Goal: Information Seeking & Learning: Learn about a topic

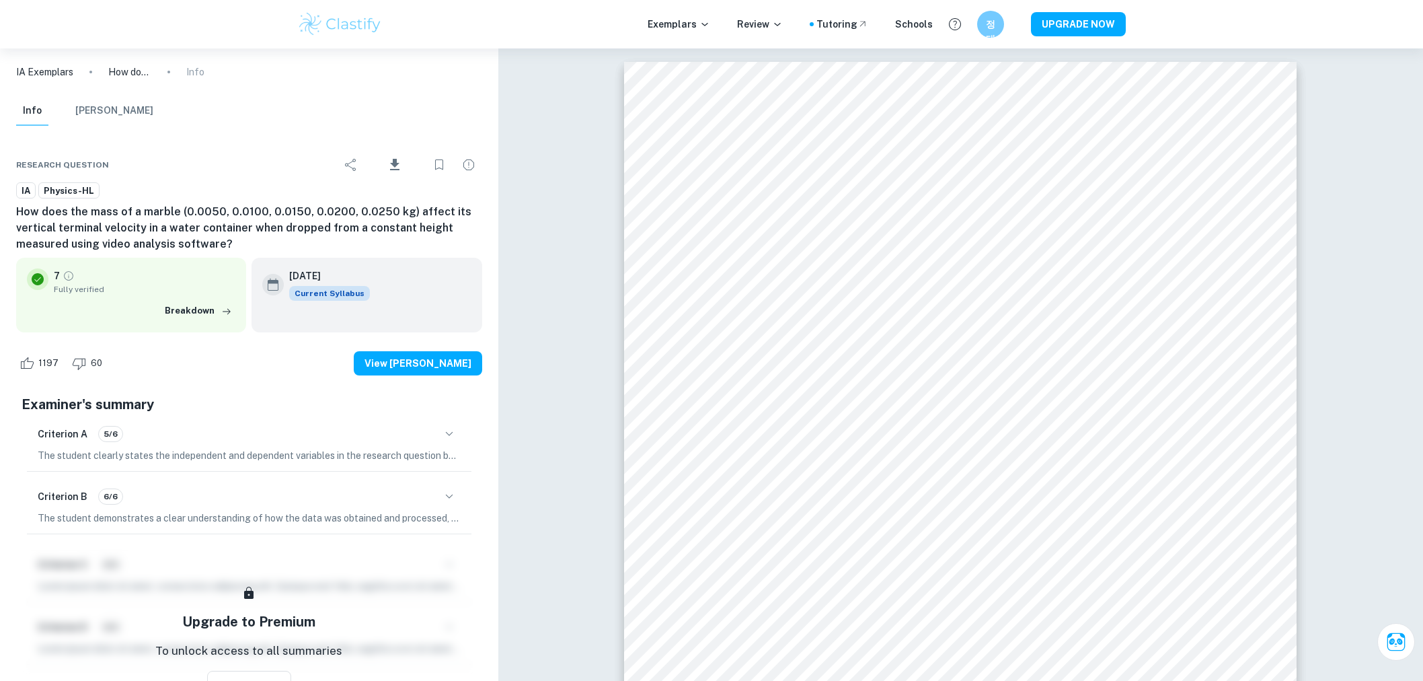
scroll to position [1178, 0]
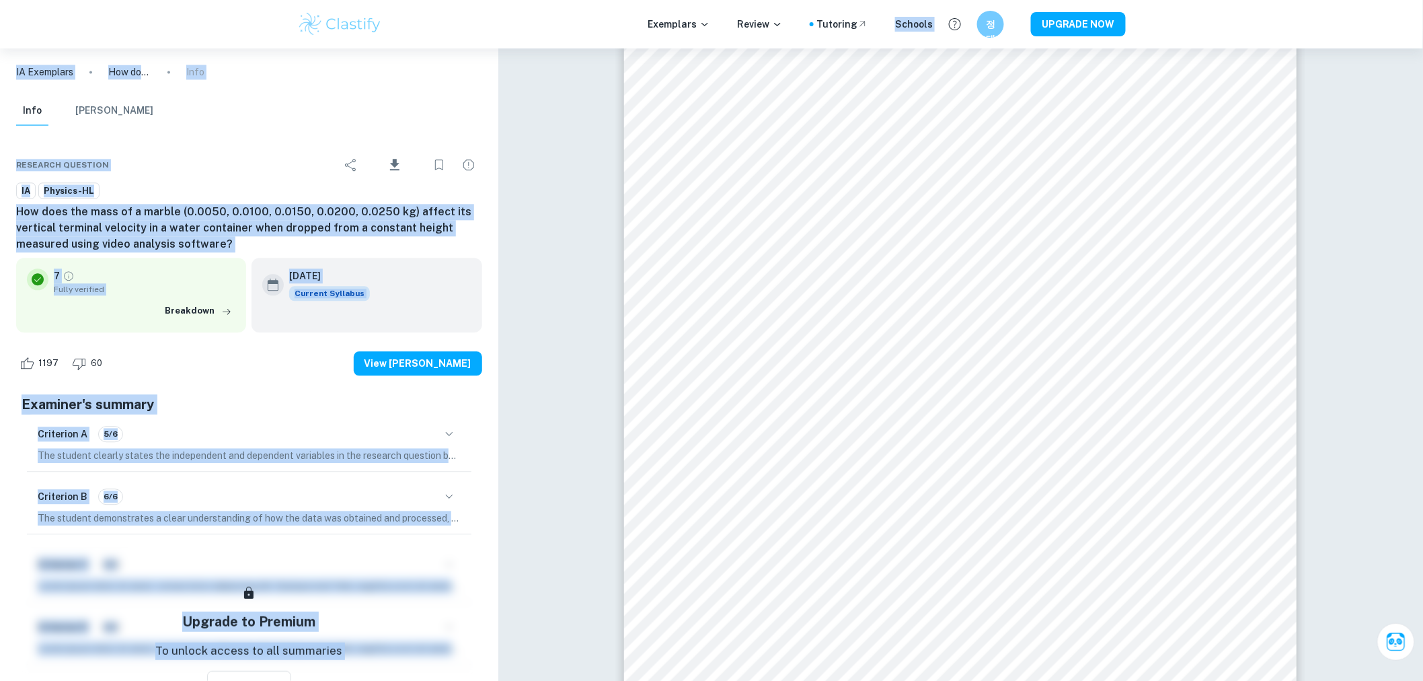
drag, startPoint x: 873, startPoint y: 26, endPoint x: 1086, endPoint y: -70, distance: 233.0
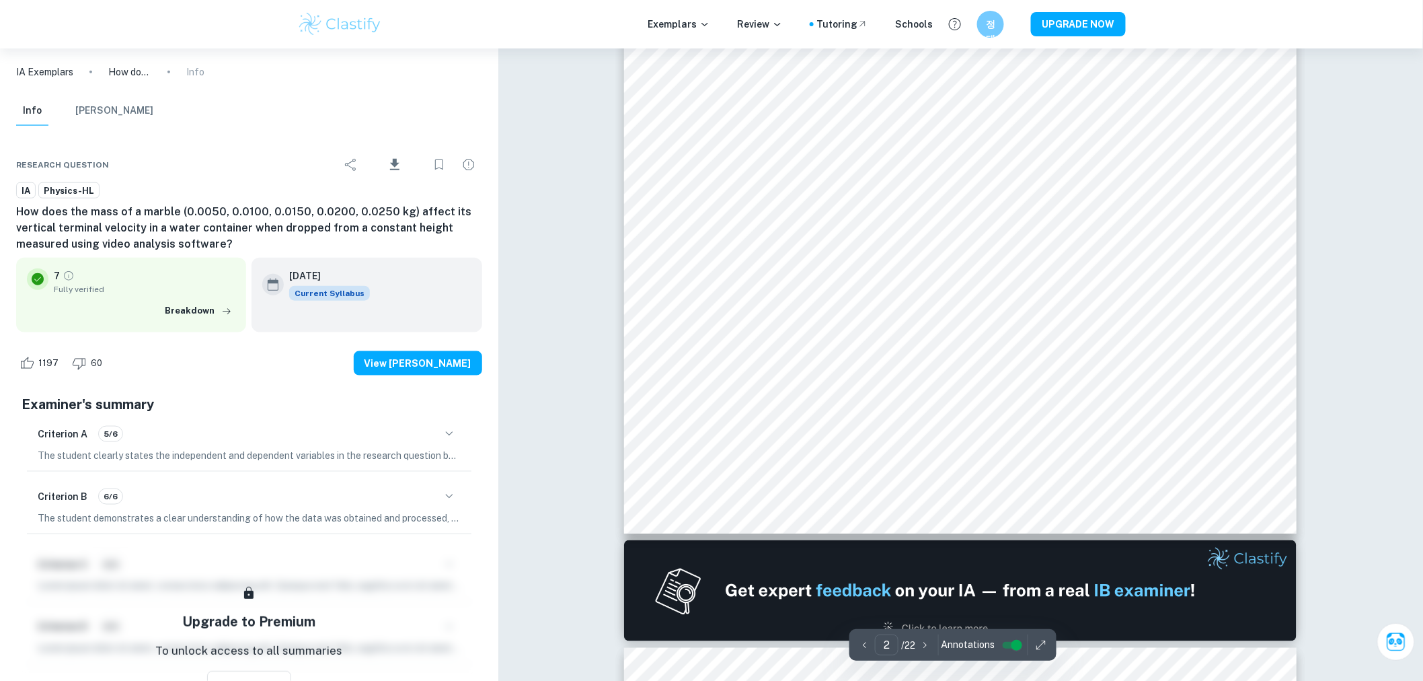
scroll to position [0, 0]
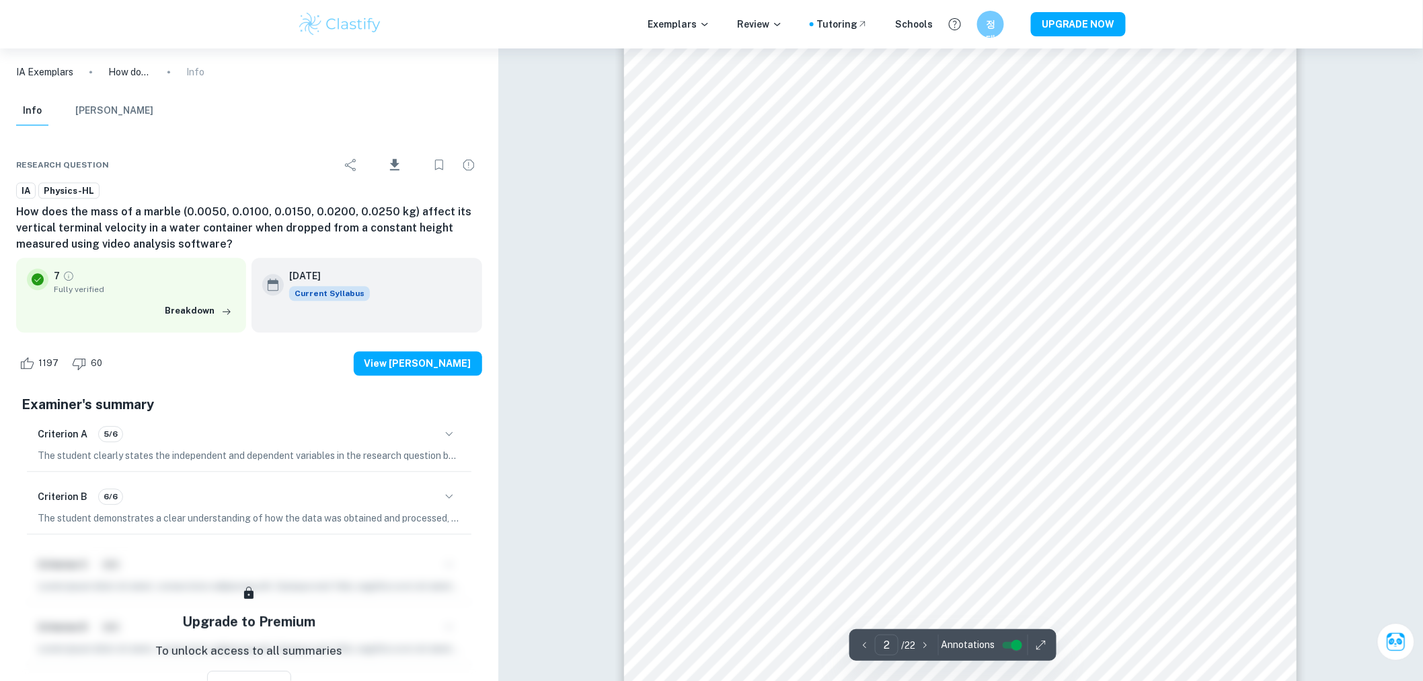
drag, startPoint x: 892, startPoint y: 285, endPoint x: 623, endPoint y: 289, distance: 269.1
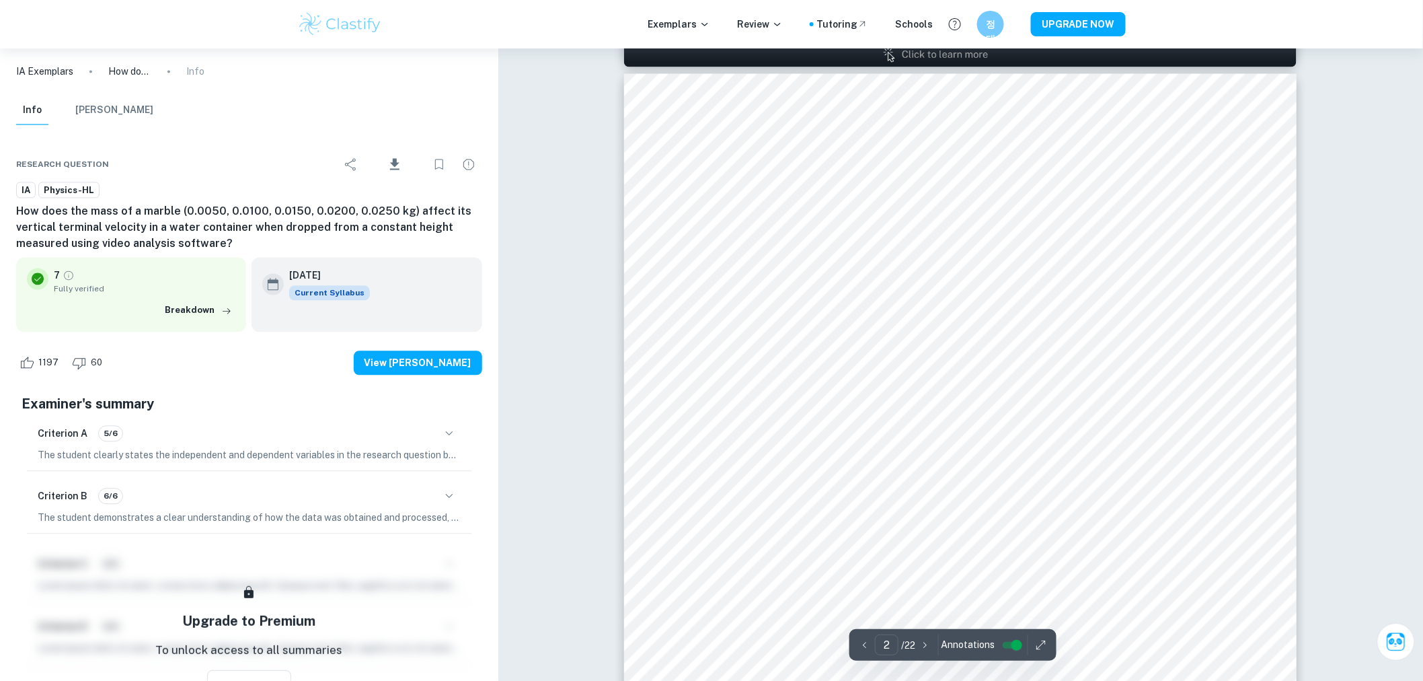
scroll to position [1045, 0]
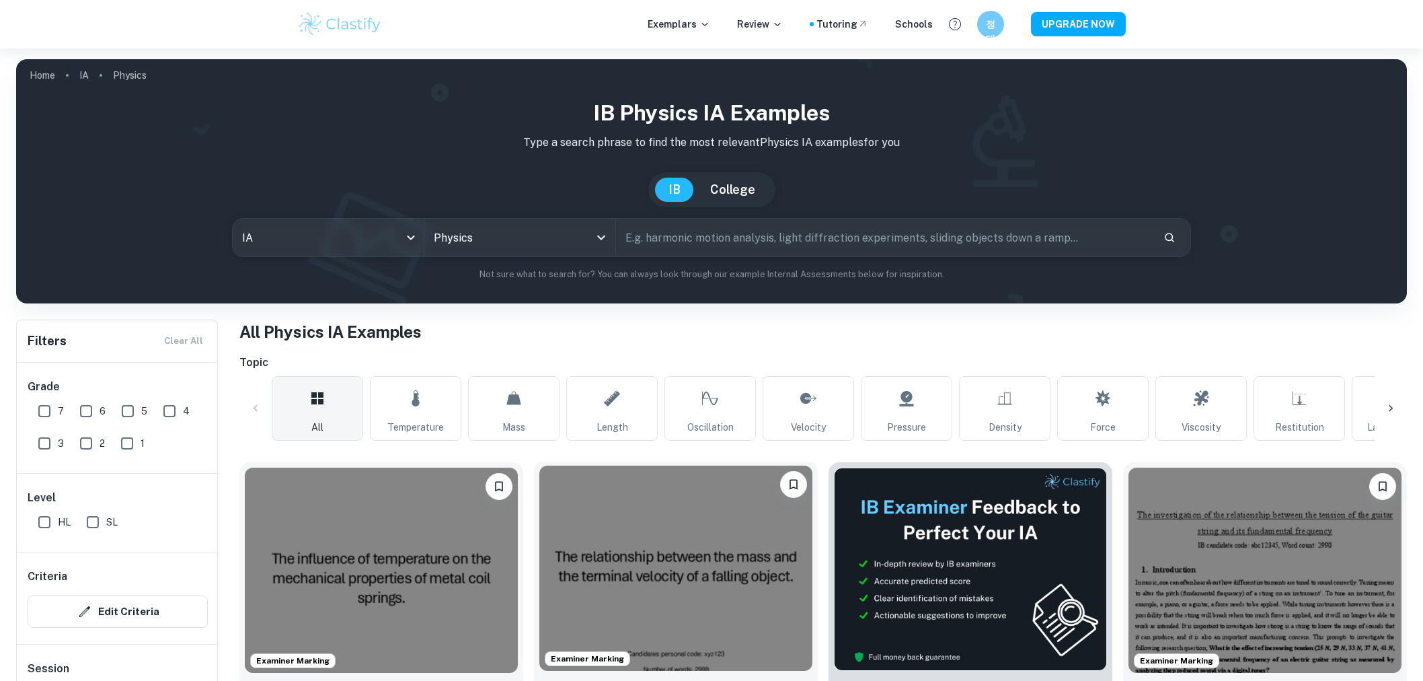
scroll to position [299, 0]
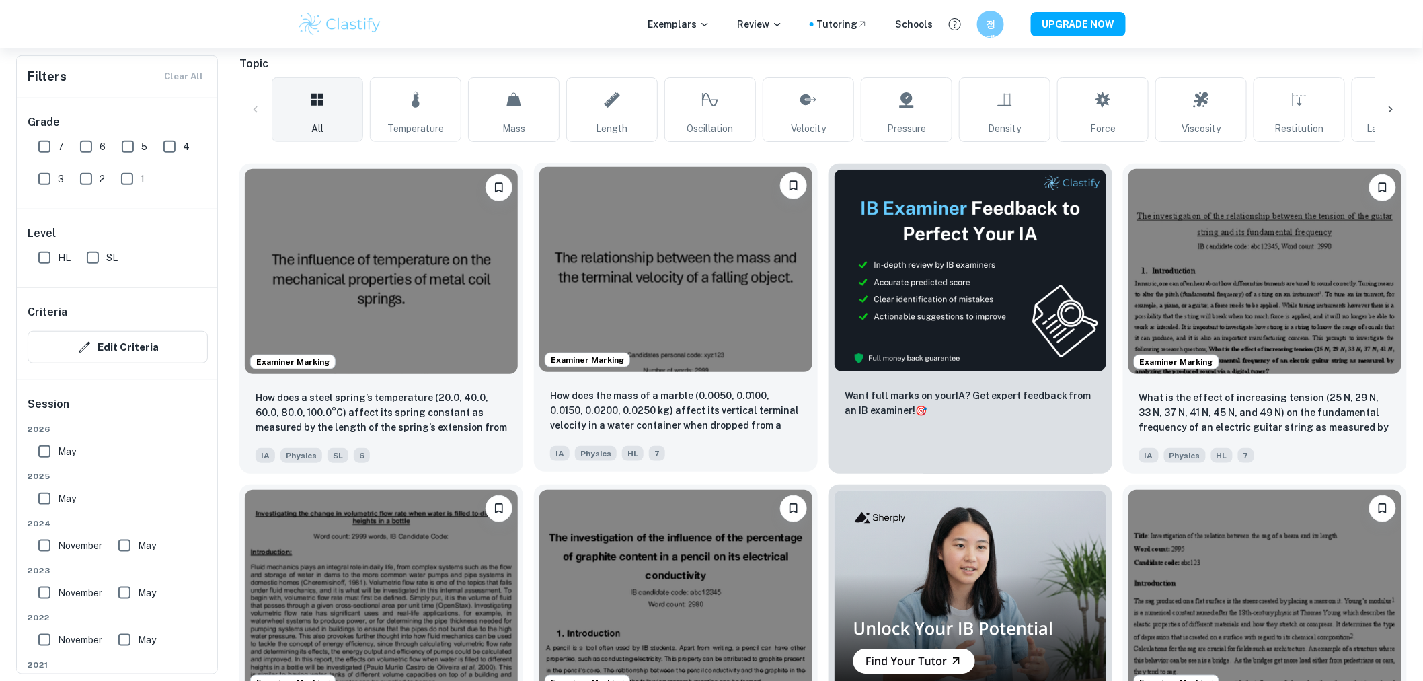
click at [675, 256] on img at bounding box center [675, 269] width 273 height 205
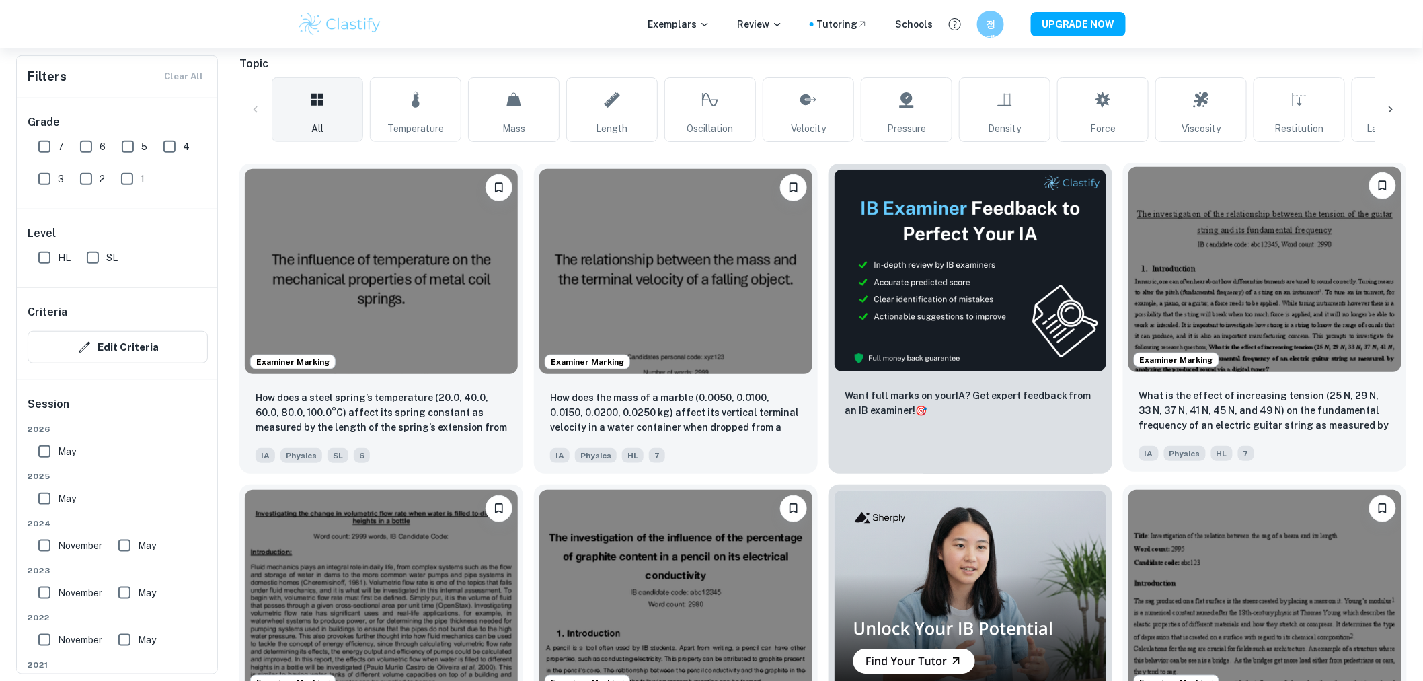
click at [1261, 279] on img at bounding box center [1265, 269] width 273 height 205
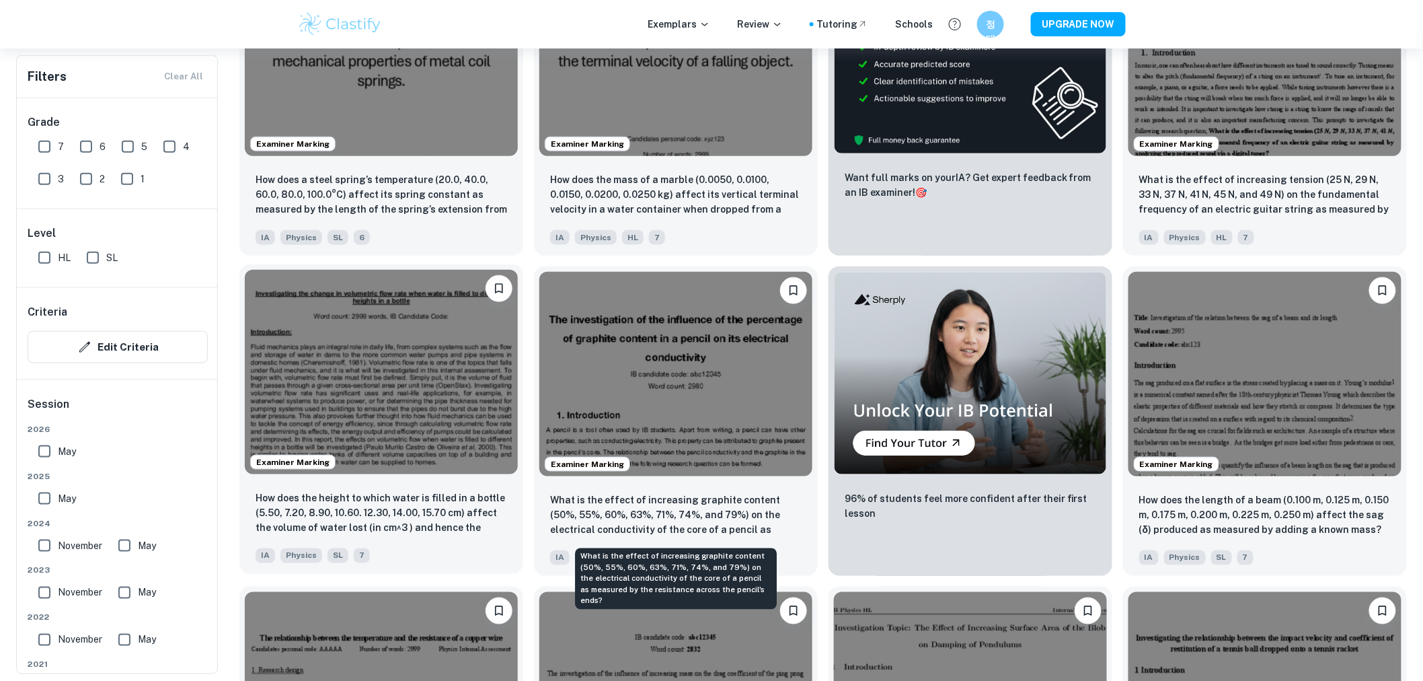
scroll to position [523, 0]
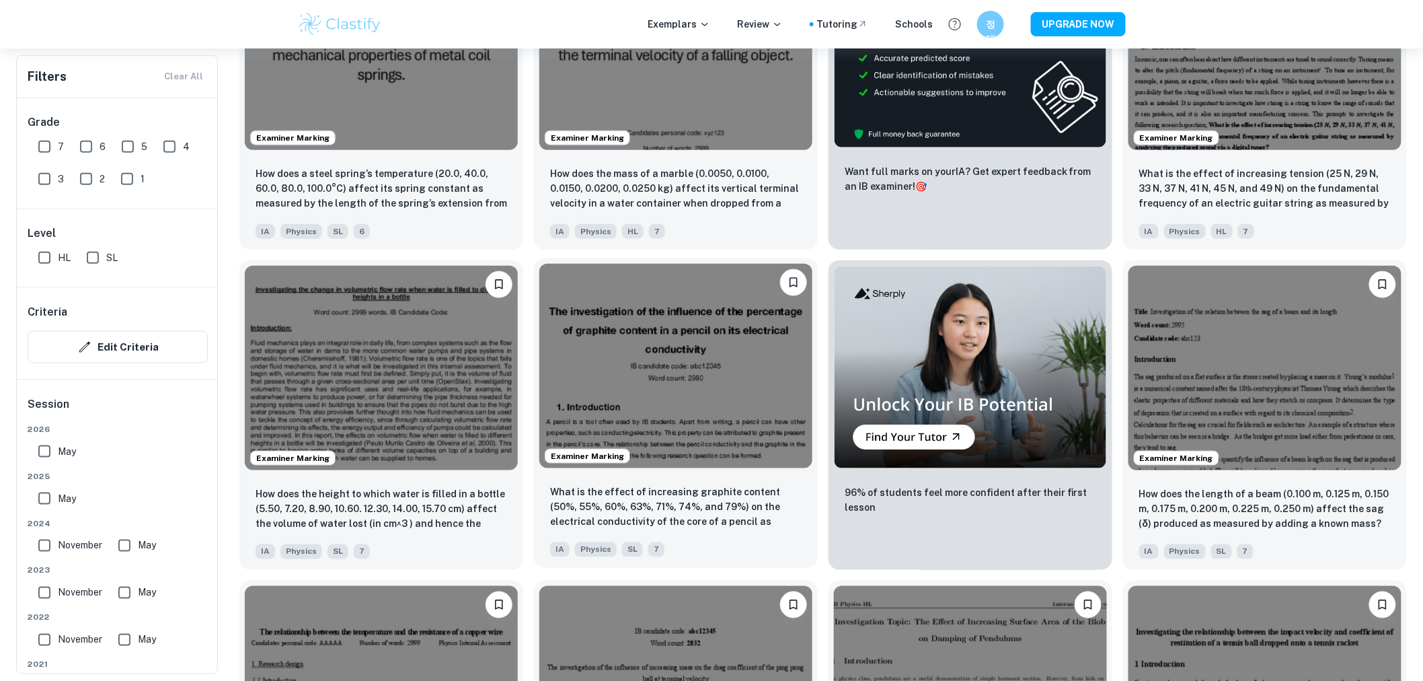
click at [698, 425] on img at bounding box center [675, 366] width 273 height 205
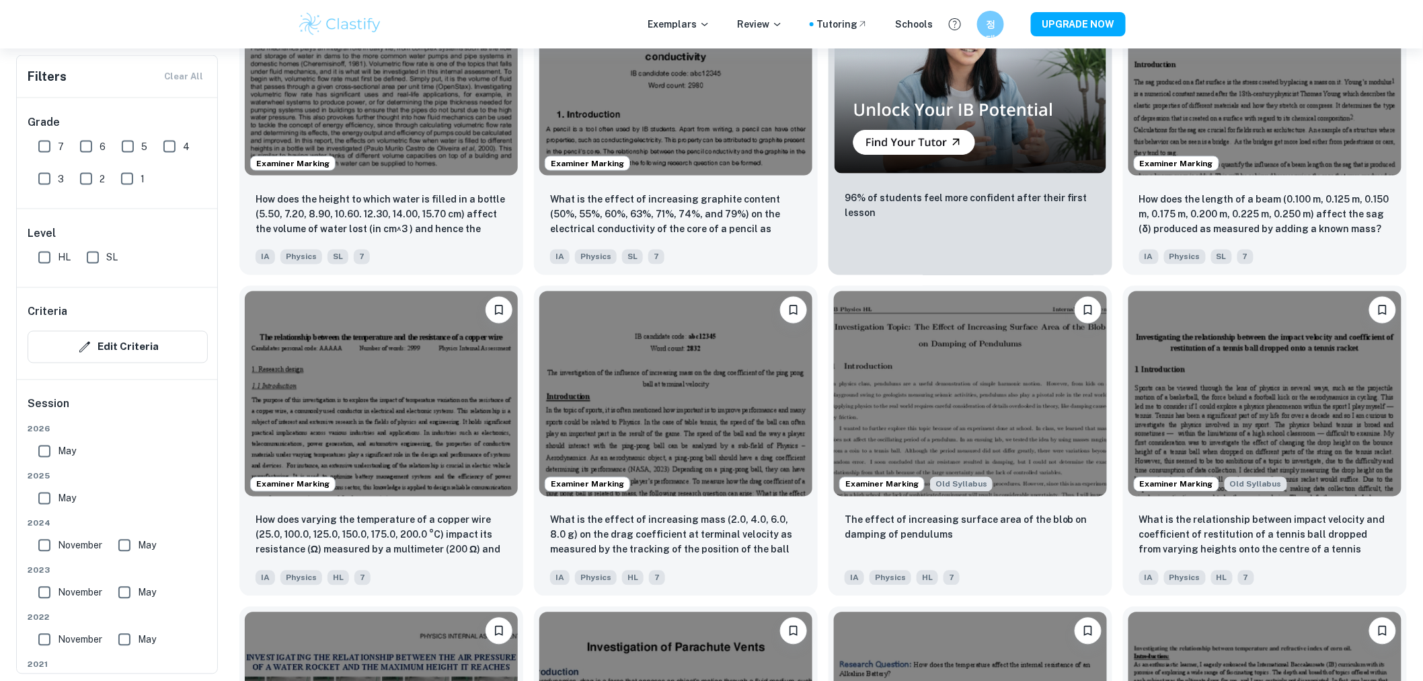
scroll to position [822, 0]
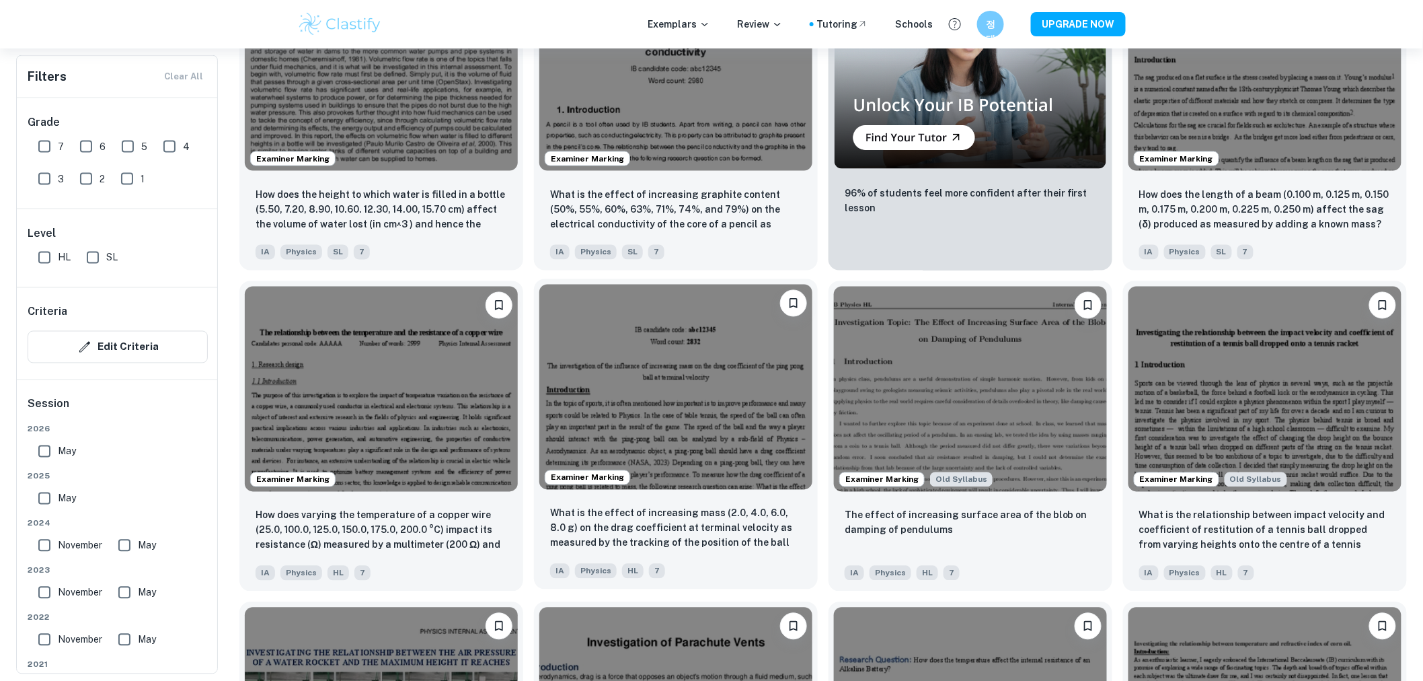
click at [690, 465] on img at bounding box center [675, 387] width 273 height 205
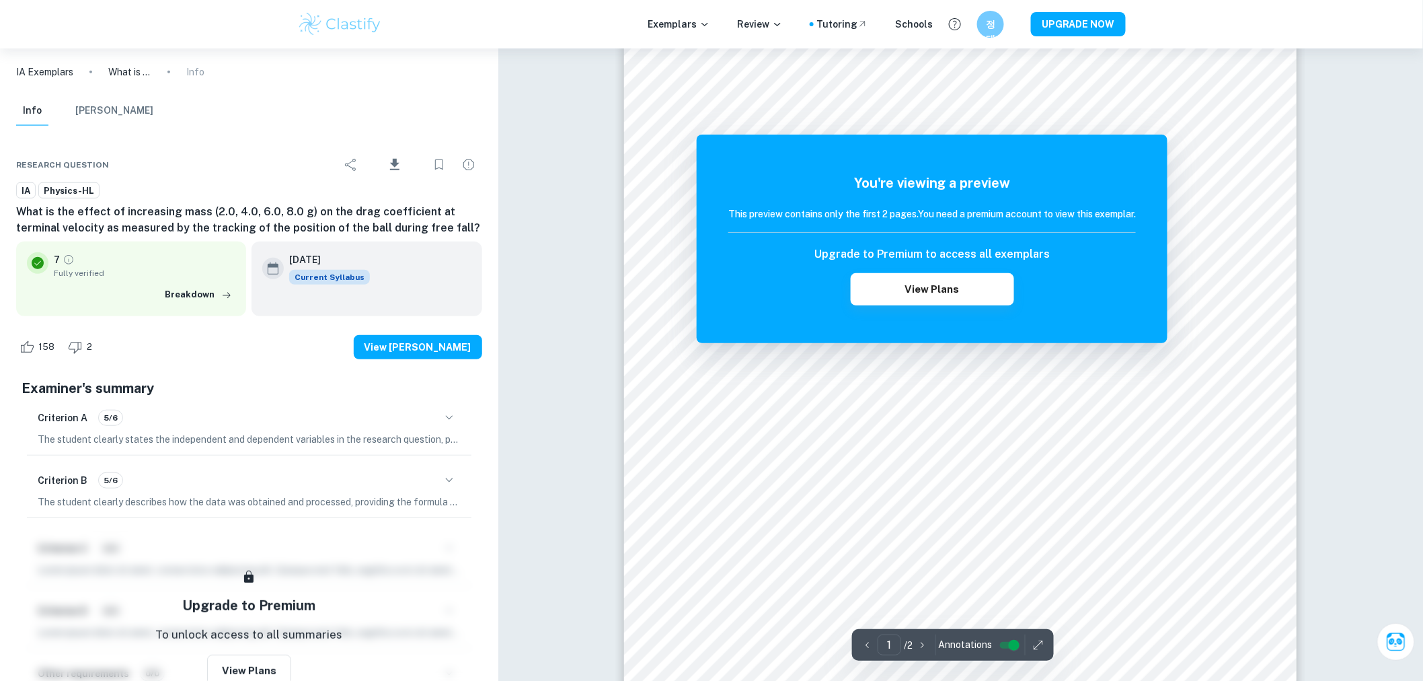
scroll to position [219, 0]
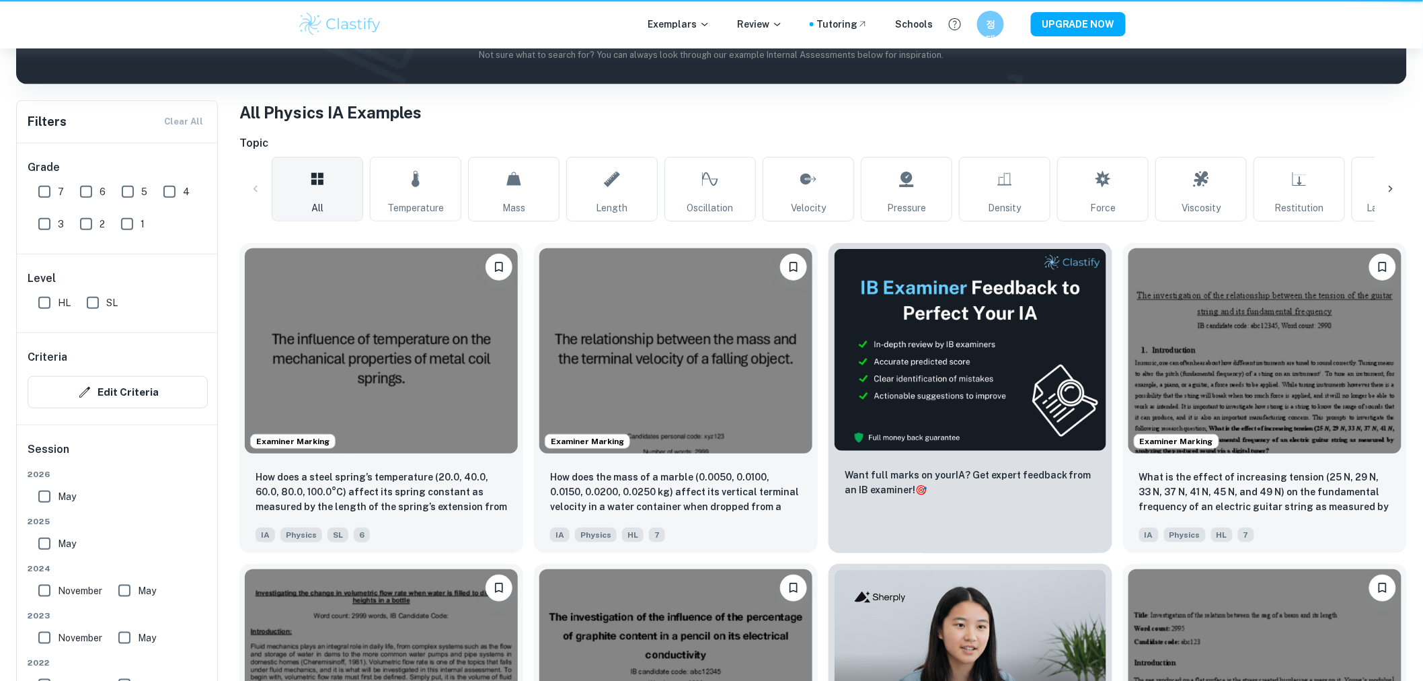
scroll to position [822, 0]
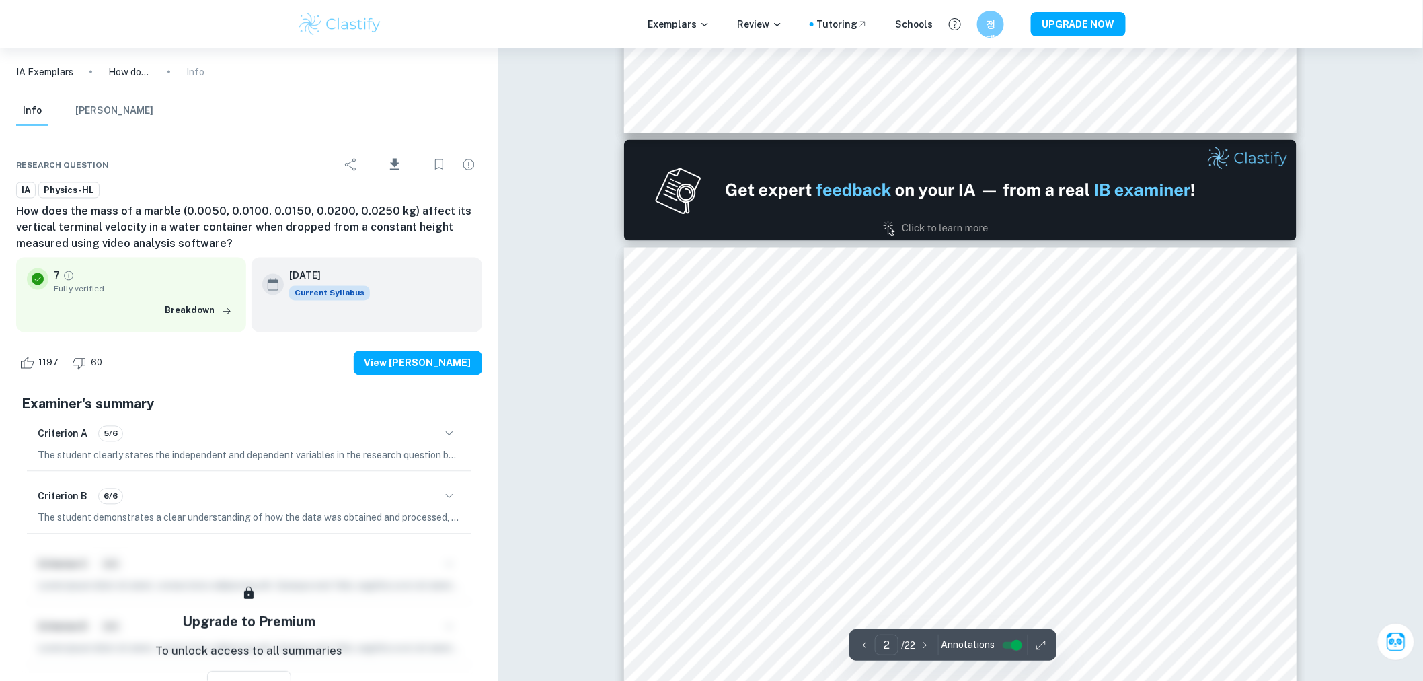
type input "1"
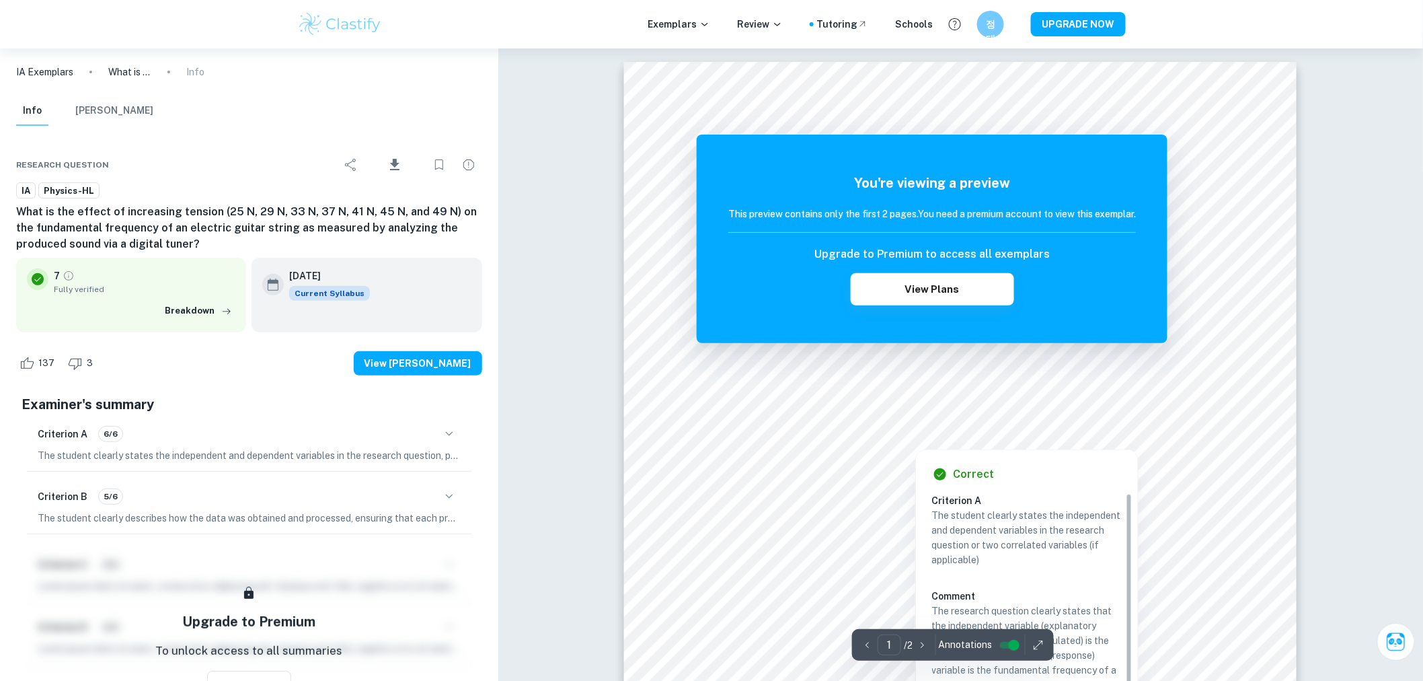
drag, startPoint x: 1104, startPoint y: 465, endPoint x: 1114, endPoint y: 419, distance: 46.8
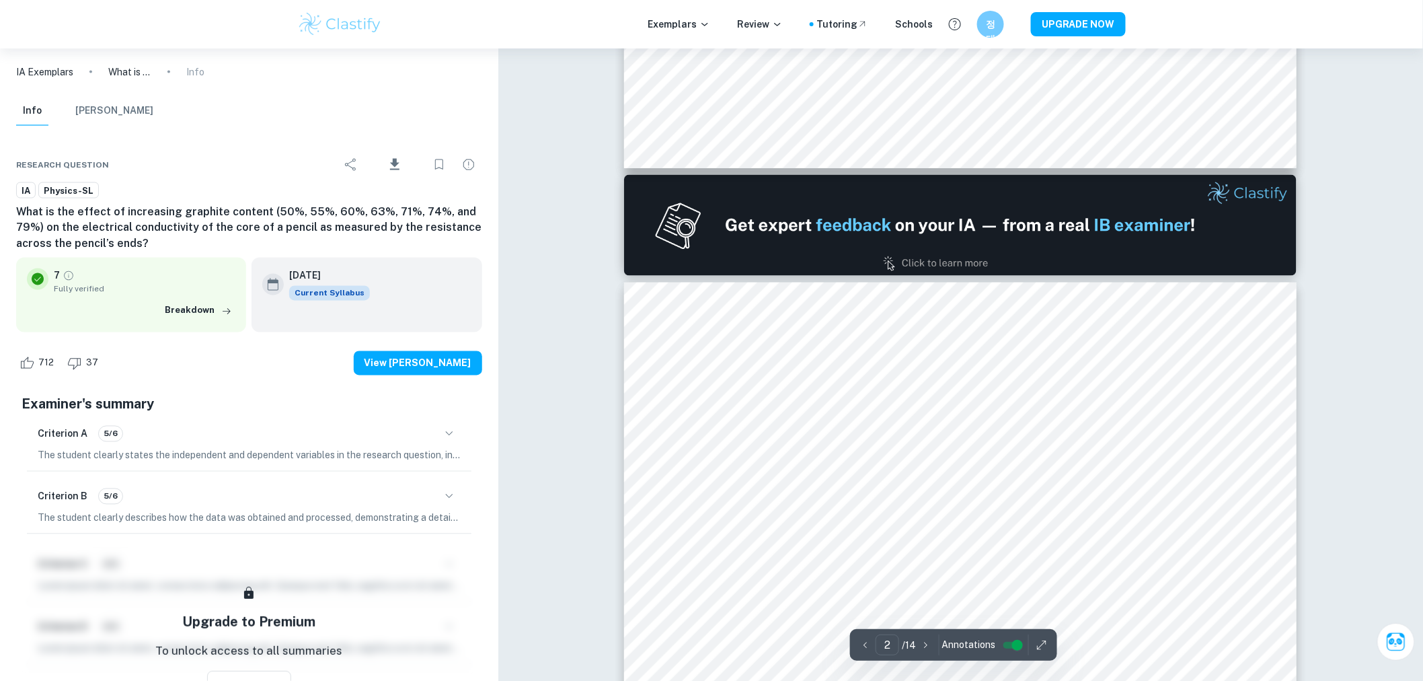
type input "1"
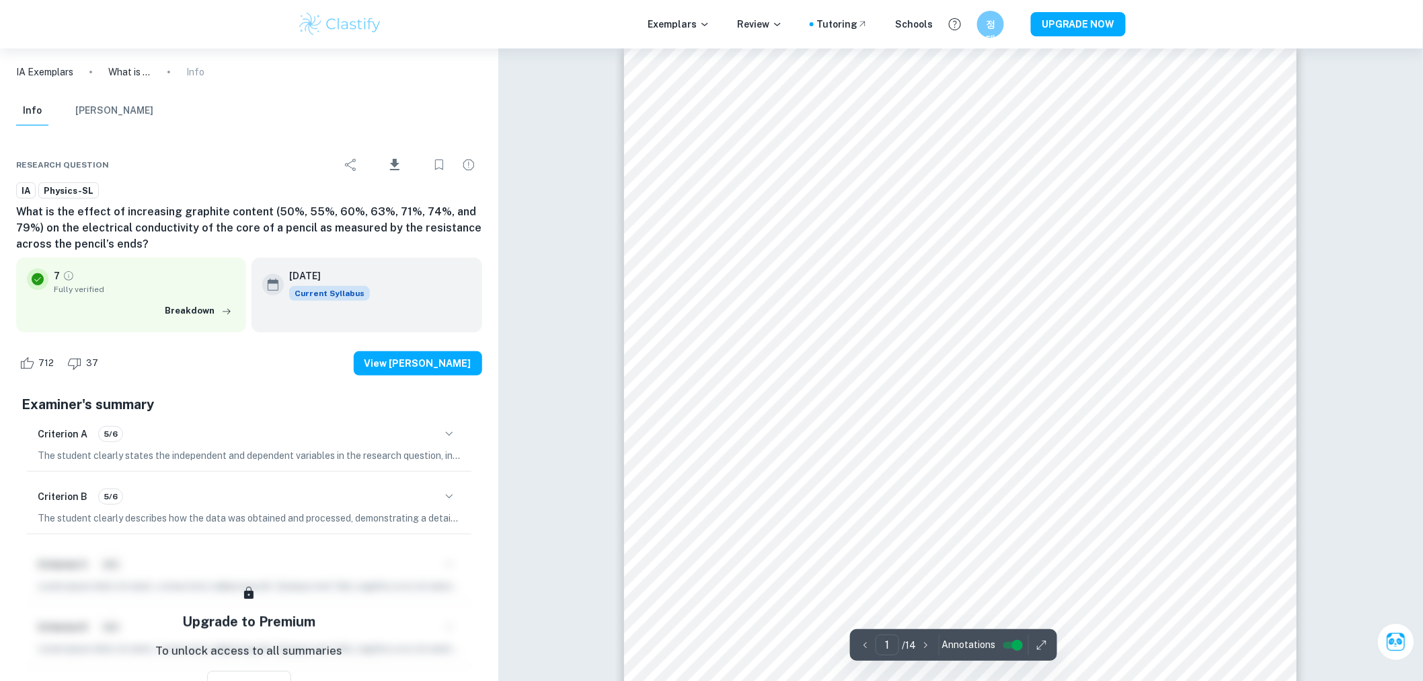
scroll to position [20, 0]
